Goal: Complete application form: Complete application form

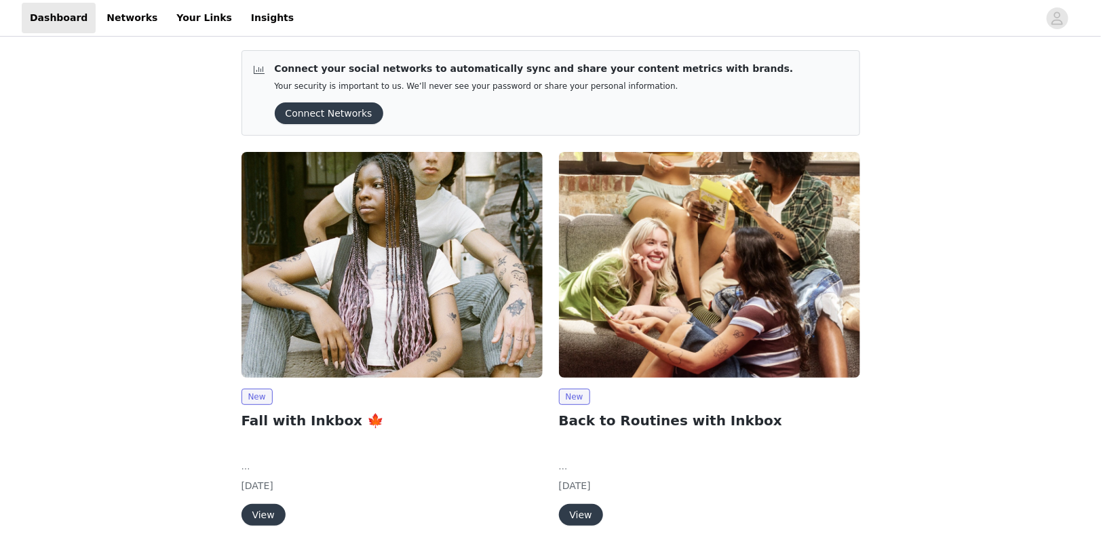
scroll to position [37, 0]
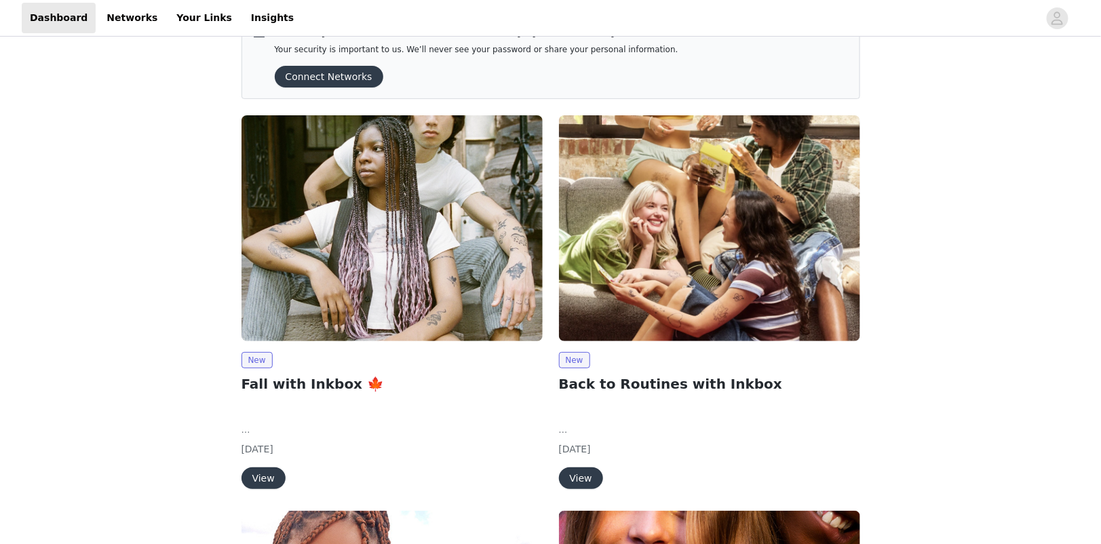
click at [389, 245] on img at bounding box center [391, 228] width 301 height 226
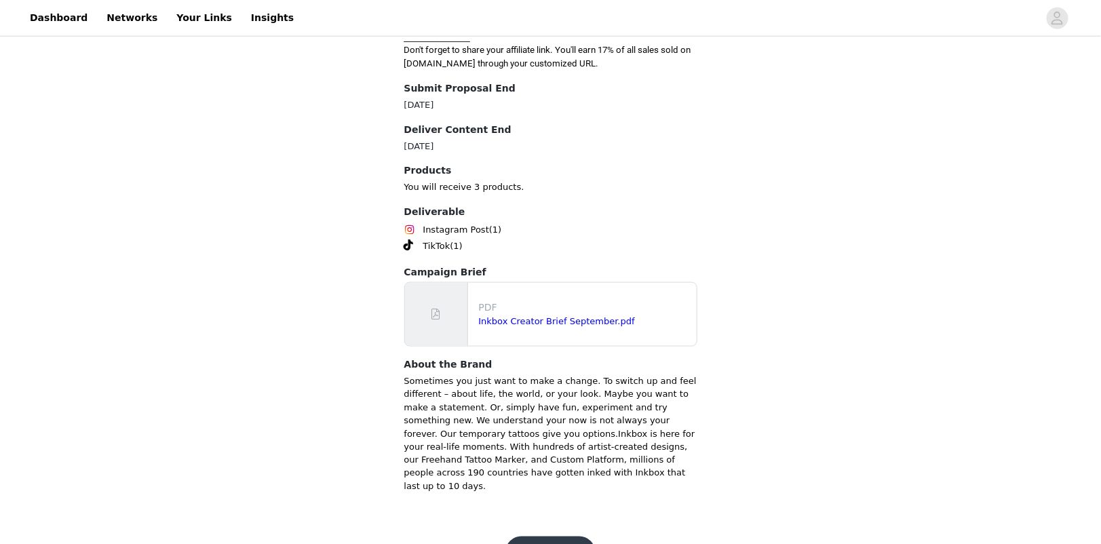
scroll to position [589, 0]
click at [555, 537] on button "Get Started" at bounding box center [550, 553] width 90 height 33
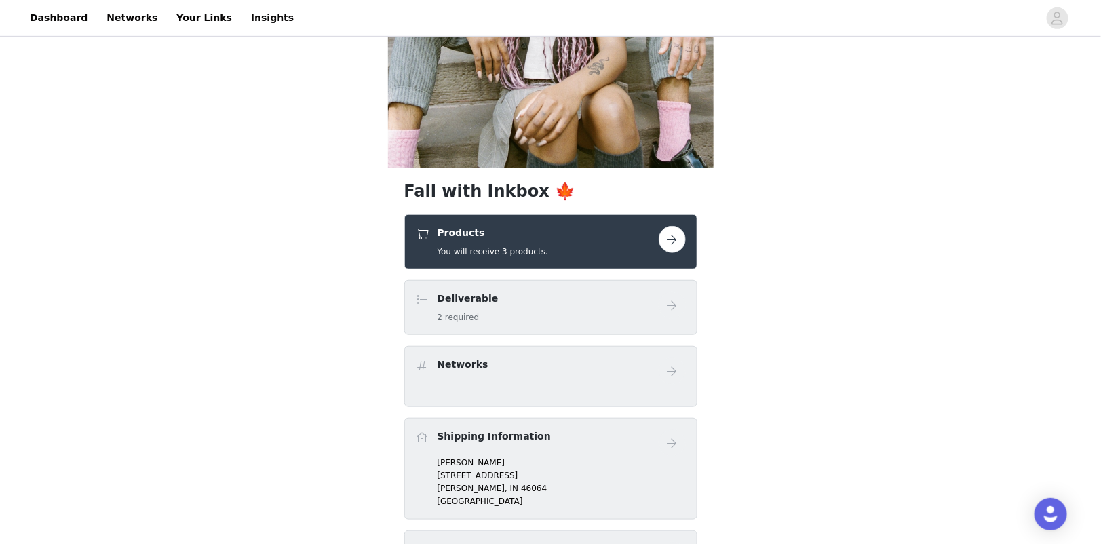
scroll to position [309, 0]
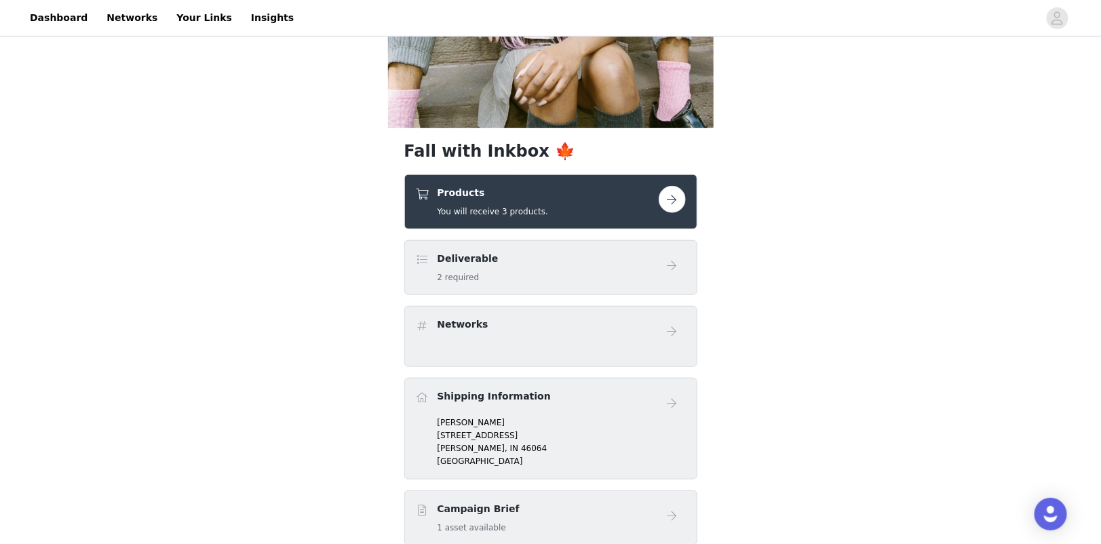
click at [667, 202] on button "button" at bounding box center [671, 199] width 27 height 27
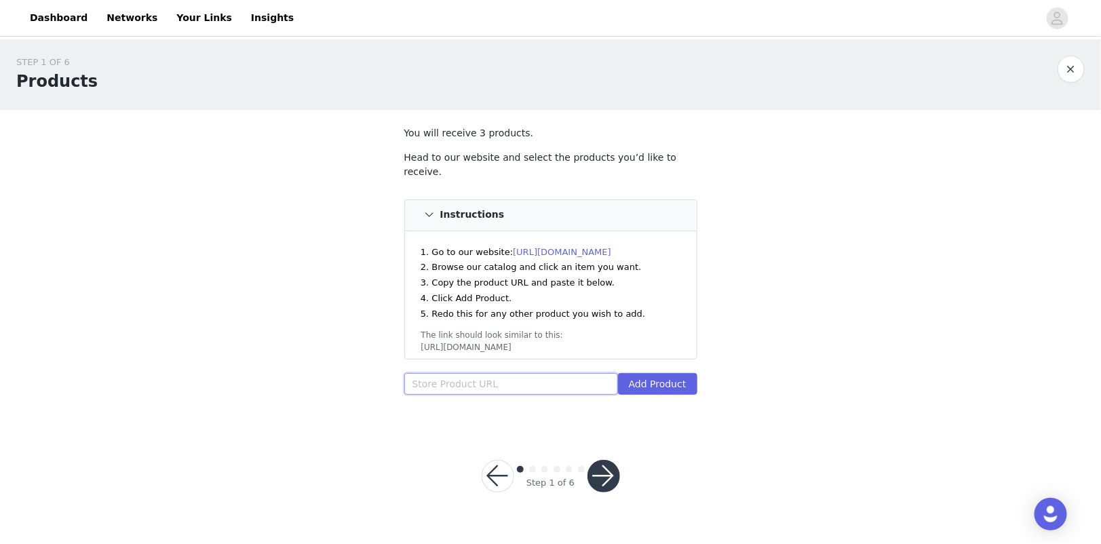
click at [487, 378] on input "text" at bounding box center [511, 384] width 214 height 22
paste input "[URL][DOMAIN_NAME]"
type input "[URL][DOMAIN_NAME]"
click at [667, 373] on button "Add Product" at bounding box center [657, 384] width 79 height 22
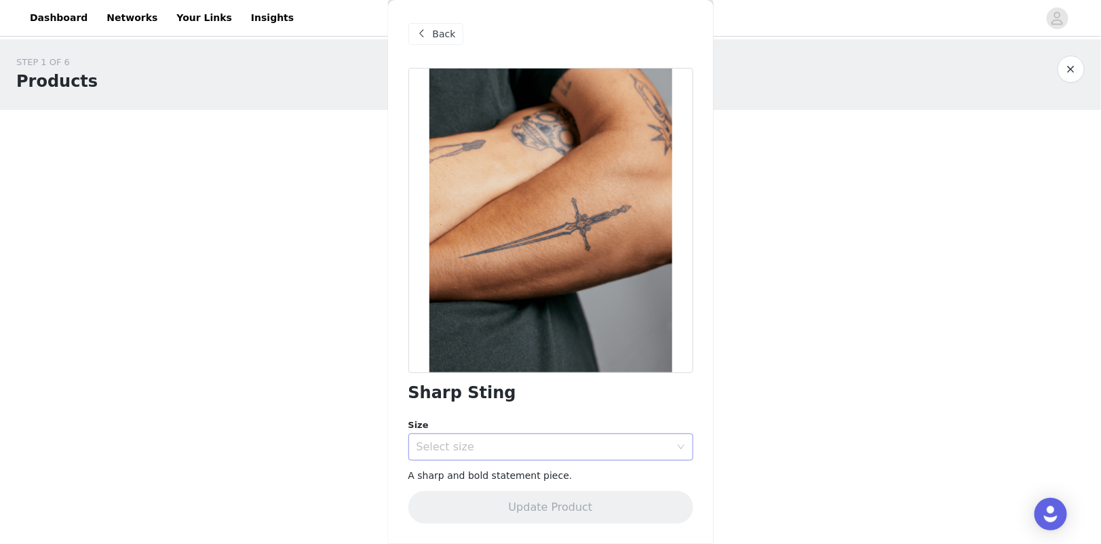
click at [627, 444] on div "Select size" at bounding box center [543, 447] width 254 height 14
click at [621, 472] on li "6 x 3 in" at bounding box center [550, 476] width 285 height 22
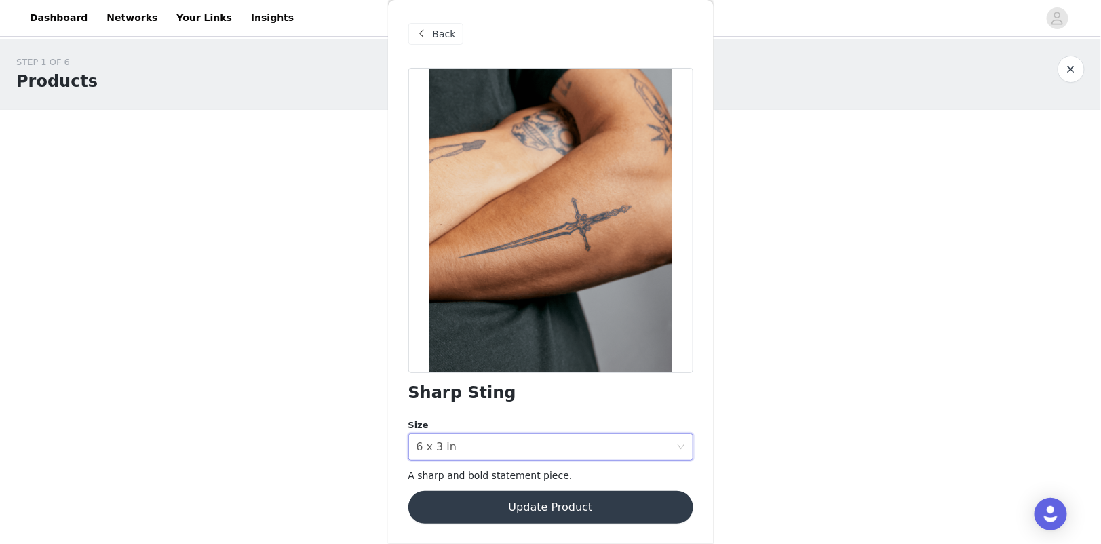
click at [604, 505] on button "Update Product" at bounding box center [550, 507] width 285 height 33
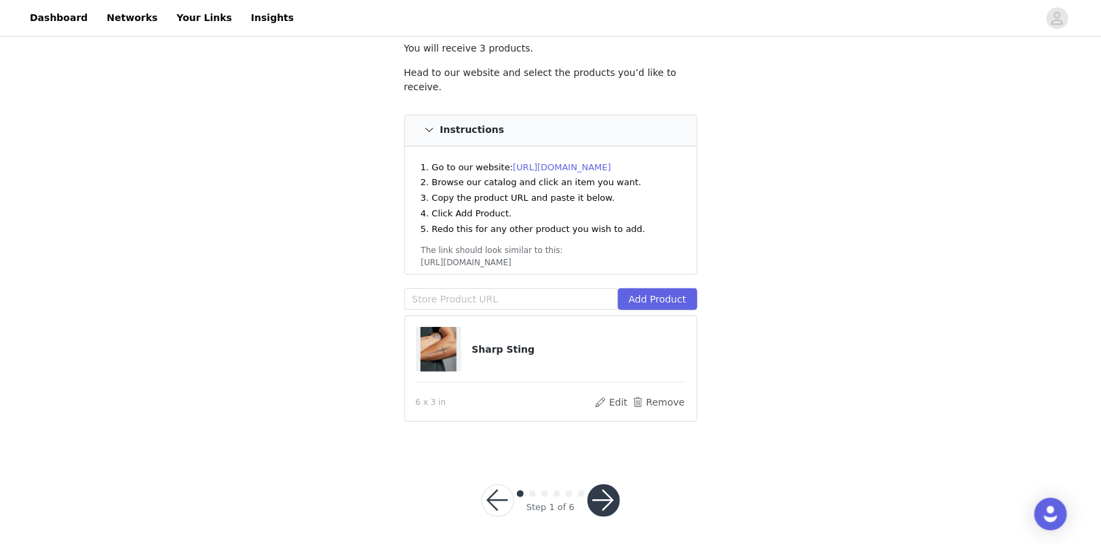
scroll to position [84, 0]
click at [597, 299] on input "text" at bounding box center [511, 300] width 214 height 22
paste input "[URL][DOMAIN_NAME]"
type input "[URL][DOMAIN_NAME]"
click at [675, 296] on button "Add Product" at bounding box center [657, 300] width 79 height 22
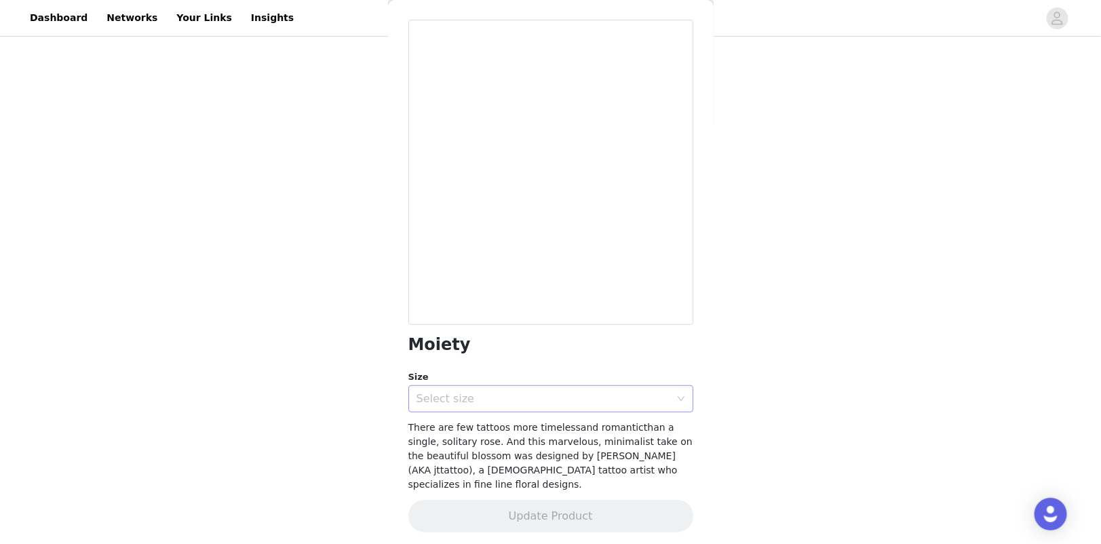
scroll to position [47, 0]
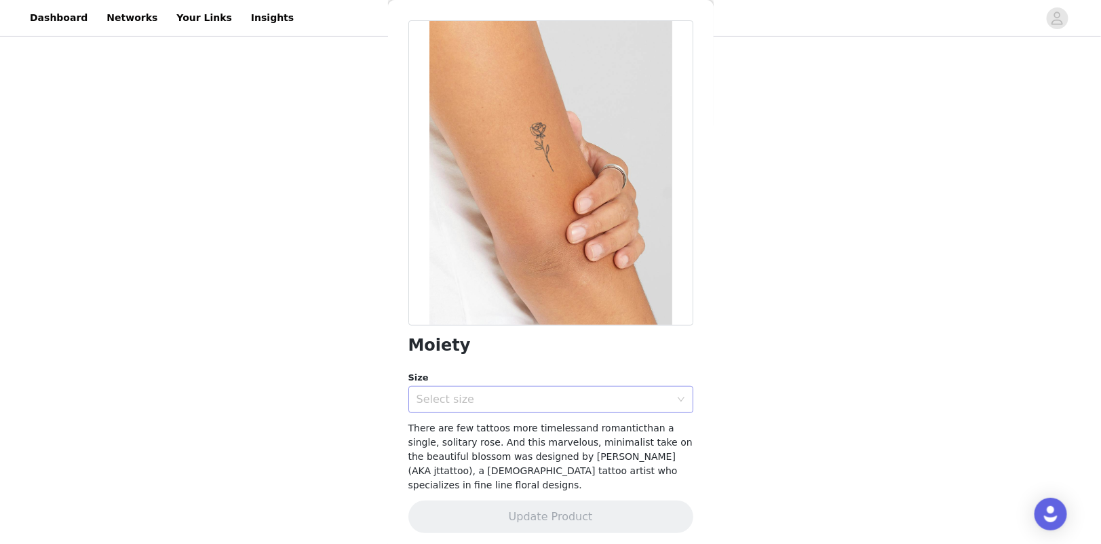
click at [653, 395] on div "Select size" at bounding box center [543, 400] width 254 height 14
click at [640, 422] on li "2 x 2 in" at bounding box center [550, 428] width 285 height 22
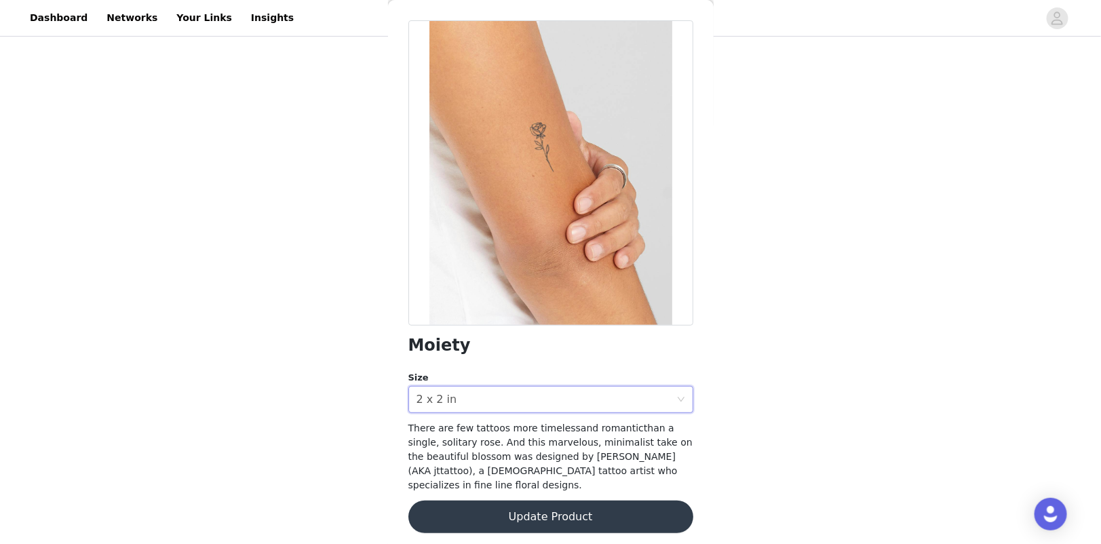
click at [616, 504] on button "Update Product" at bounding box center [550, 516] width 285 height 33
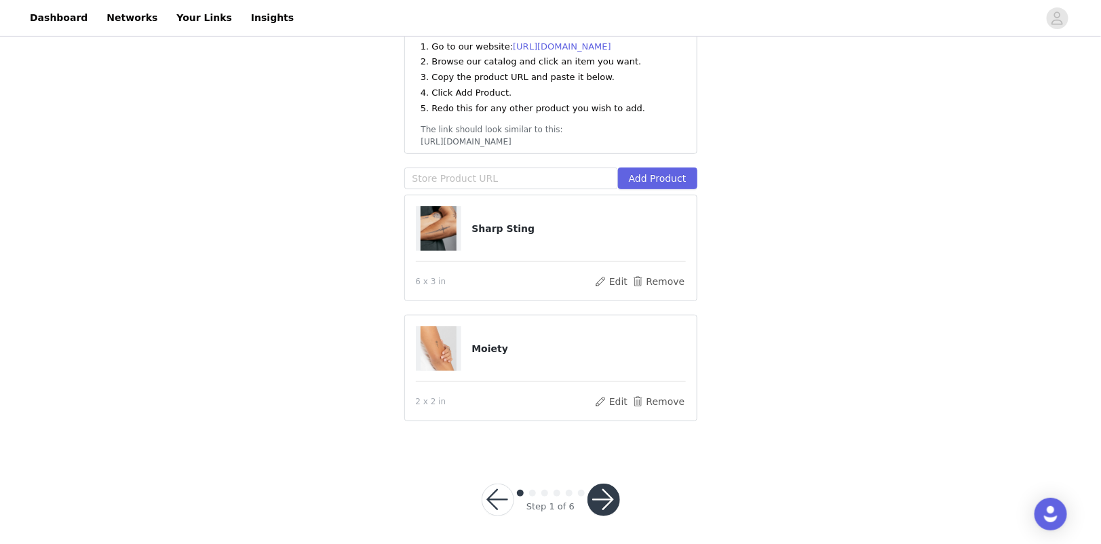
scroll to position [205, 0]
click at [555, 178] on input "text" at bounding box center [511, 179] width 214 height 22
paste input "[URL][DOMAIN_NAME]"
type input "[URL][DOMAIN_NAME]"
click at [661, 177] on button "Add Product" at bounding box center [657, 179] width 79 height 22
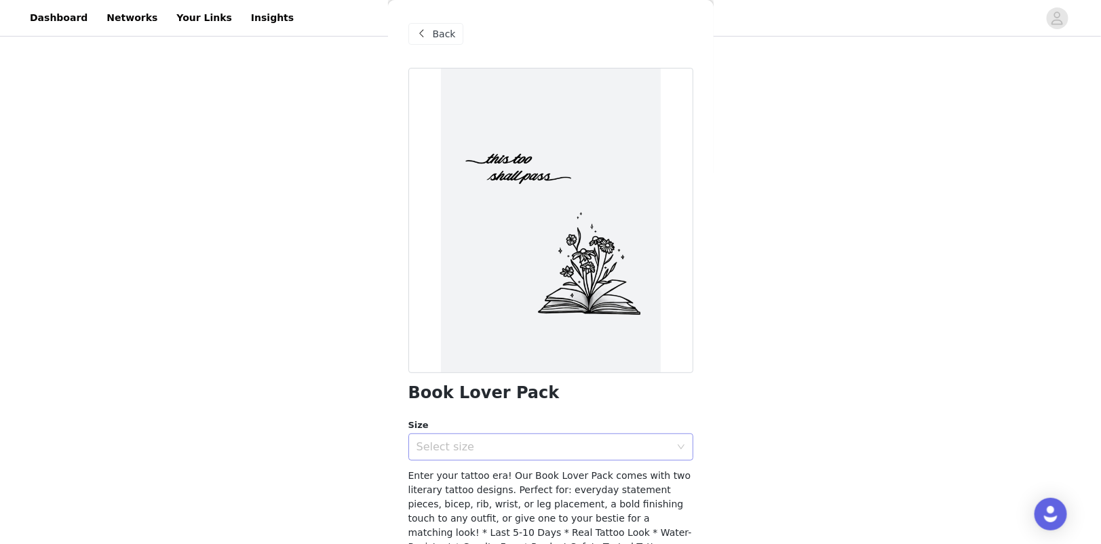
click at [626, 446] on div "Select size" at bounding box center [543, 447] width 254 height 14
click at [609, 471] on li "Starter Pack" at bounding box center [550, 476] width 285 height 22
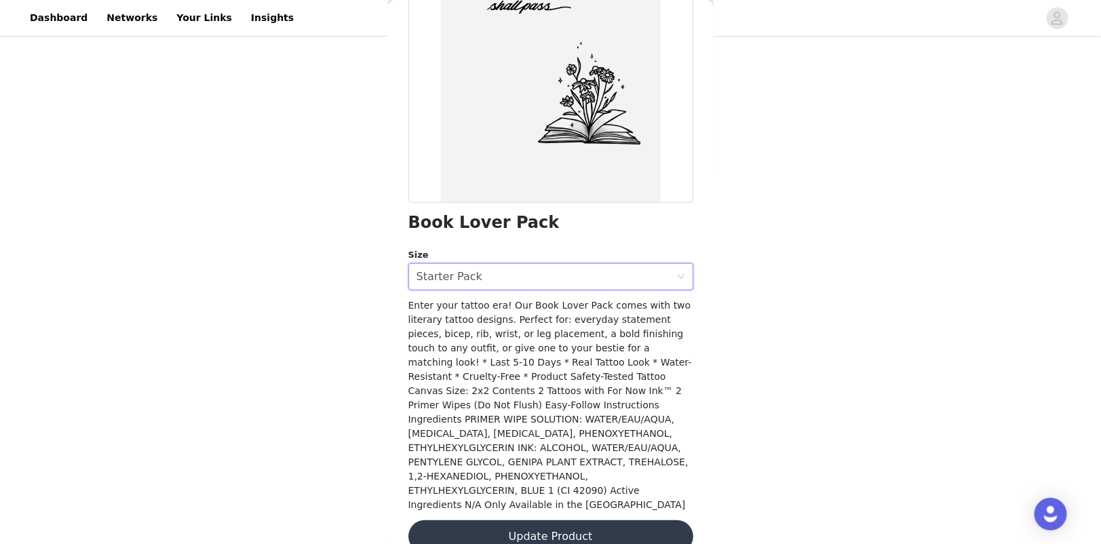
scroll to position [170, 0]
click at [648, 521] on button "Update Product" at bounding box center [550, 537] width 285 height 33
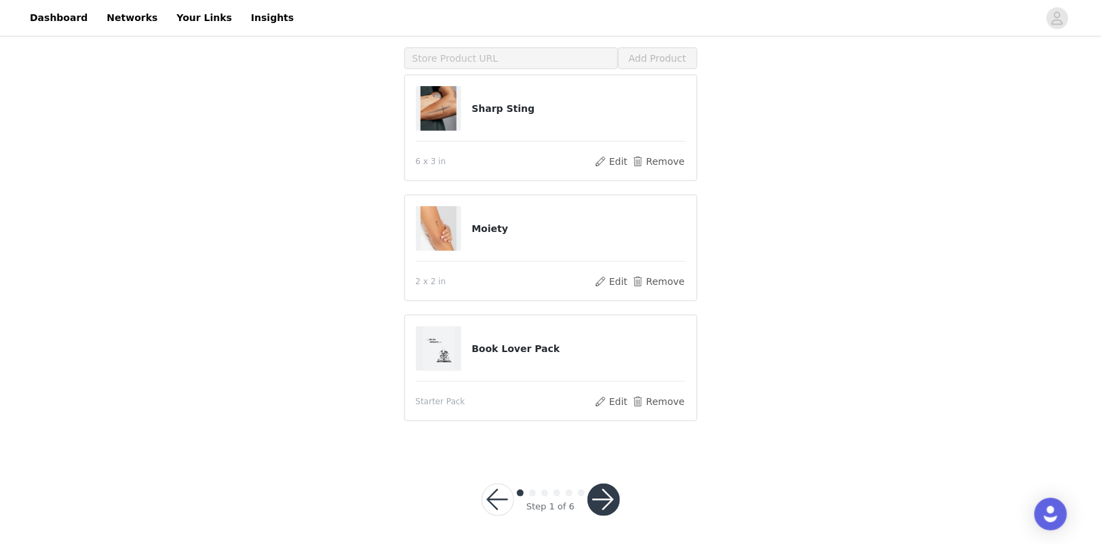
scroll to position [324, 0]
click at [608, 495] on button "button" at bounding box center [603, 501] width 33 height 33
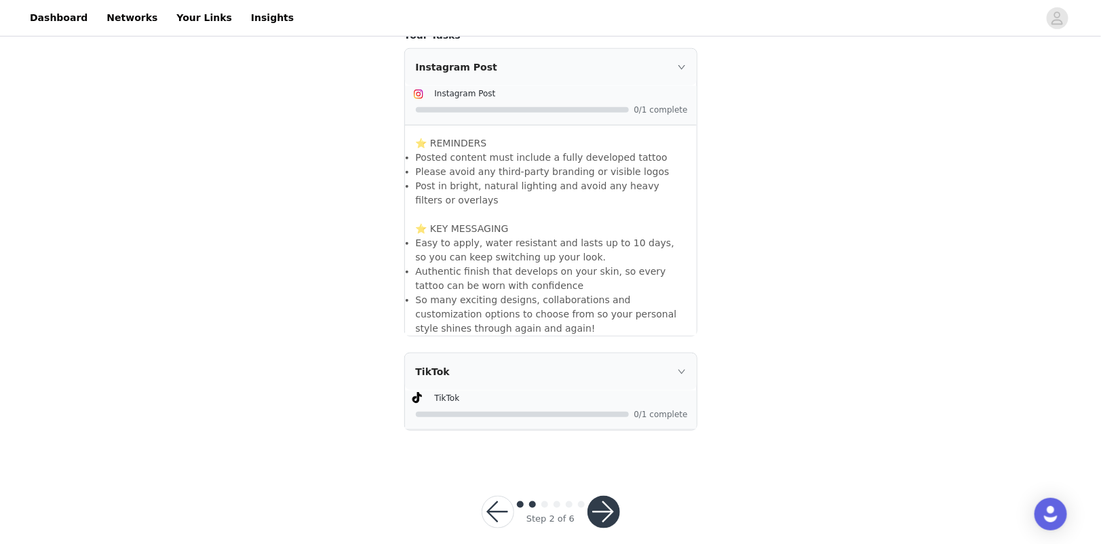
scroll to position [361, 0]
click at [609, 498] on button "button" at bounding box center [603, 513] width 33 height 33
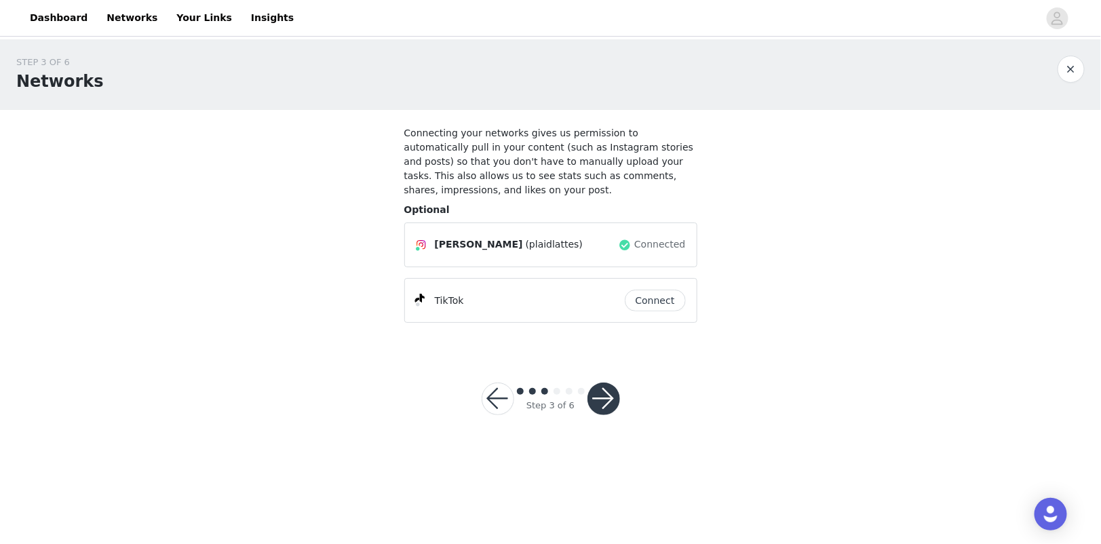
click at [659, 299] on button "Connect" at bounding box center [655, 301] width 61 height 22
click at [599, 387] on button "button" at bounding box center [603, 398] width 33 height 33
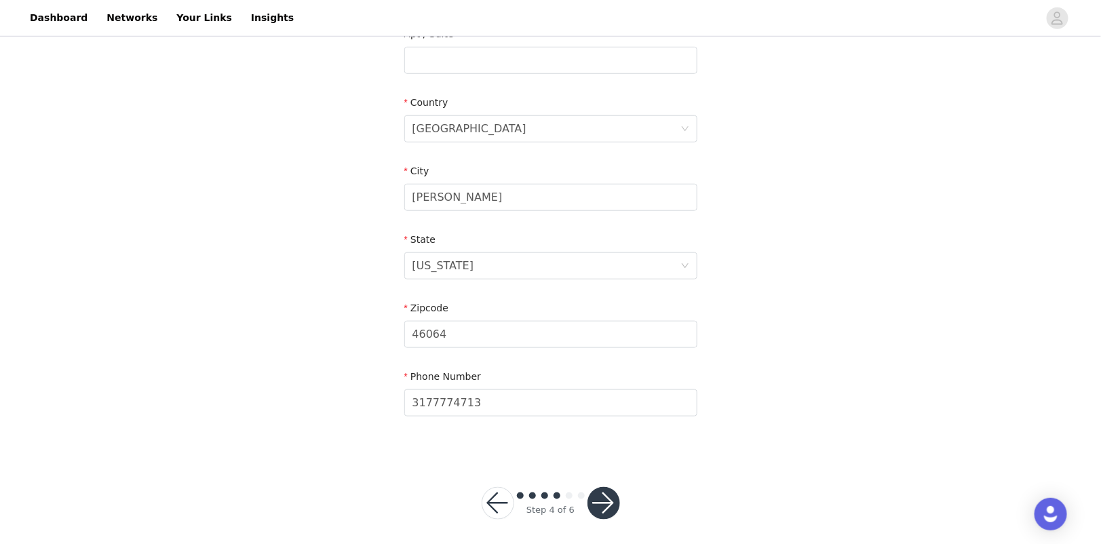
scroll to position [372, 0]
click at [613, 500] on button "button" at bounding box center [603, 504] width 33 height 33
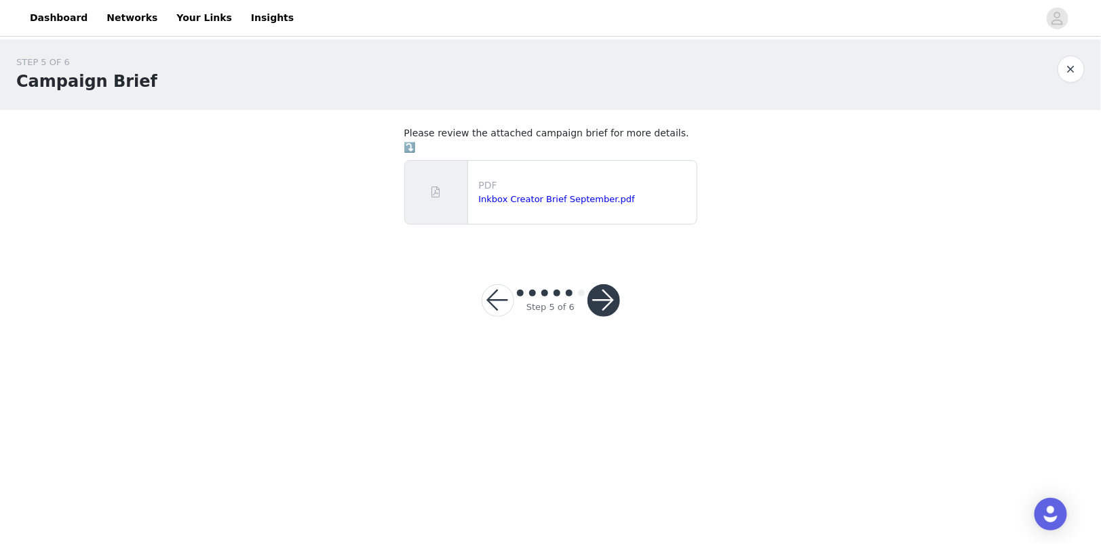
click at [593, 284] on button "button" at bounding box center [603, 300] width 33 height 33
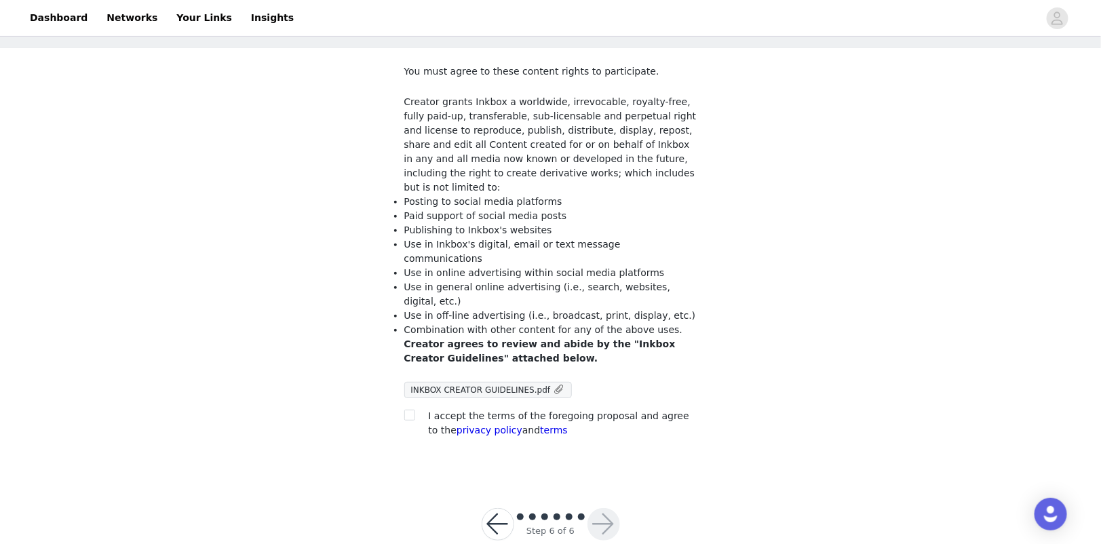
scroll to position [60, 0]
click at [406, 411] on input "checkbox" at bounding box center [408, 415] width 9 height 9
checkbox input "true"
click at [600, 509] on button "button" at bounding box center [603, 525] width 33 height 33
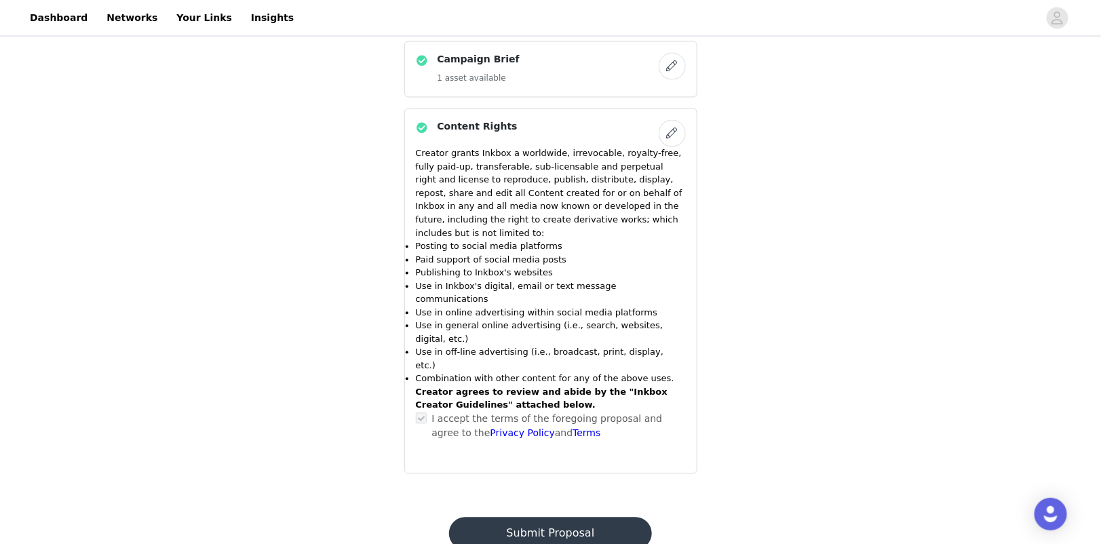
click at [566, 517] on button "Submit Proposal" at bounding box center [550, 533] width 203 height 33
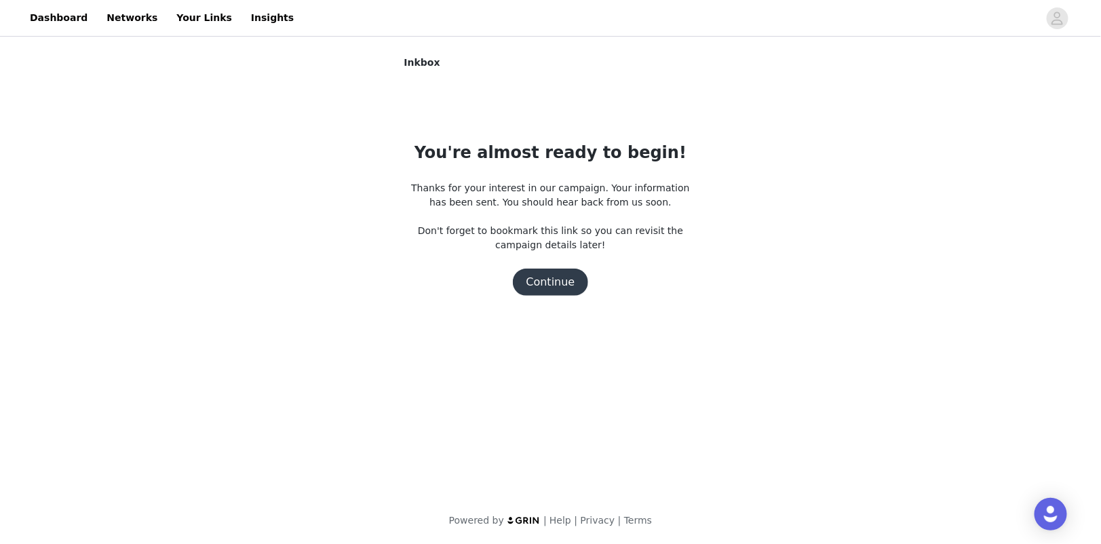
click at [559, 276] on button "Continue" at bounding box center [551, 282] width 76 height 27
